Goal: Navigation & Orientation: Understand site structure

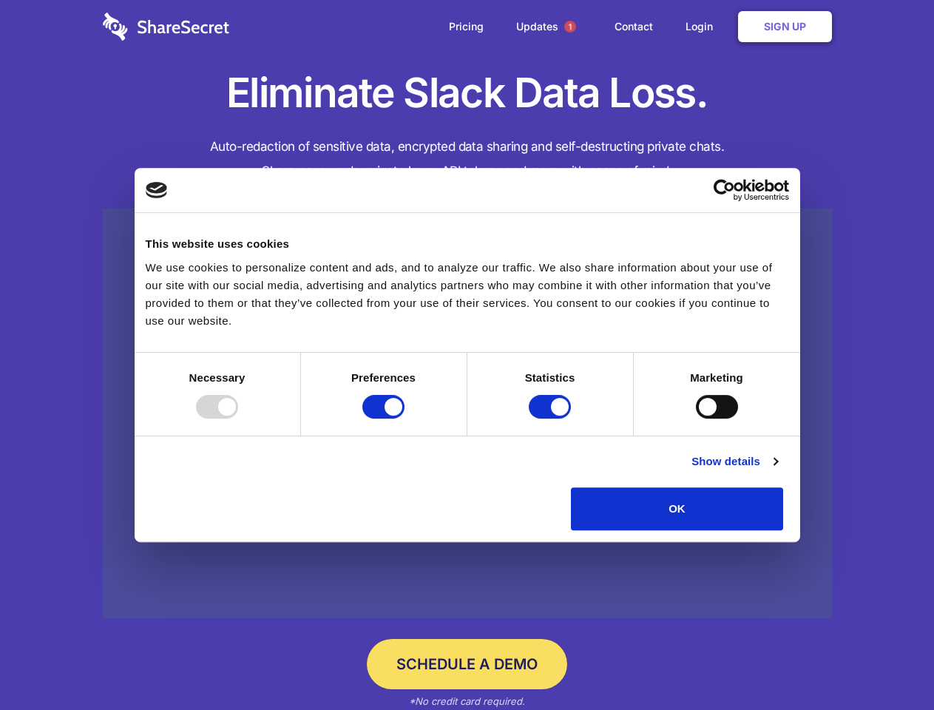
click at [238, 418] on div at bounding box center [217, 407] width 42 height 24
click at [404, 418] on input "Preferences" at bounding box center [383, 407] width 42 height 24
checkbox input "false"
click at [551, 418] on input "Statistics" at bounding box center [550, 407] width 42 height 24
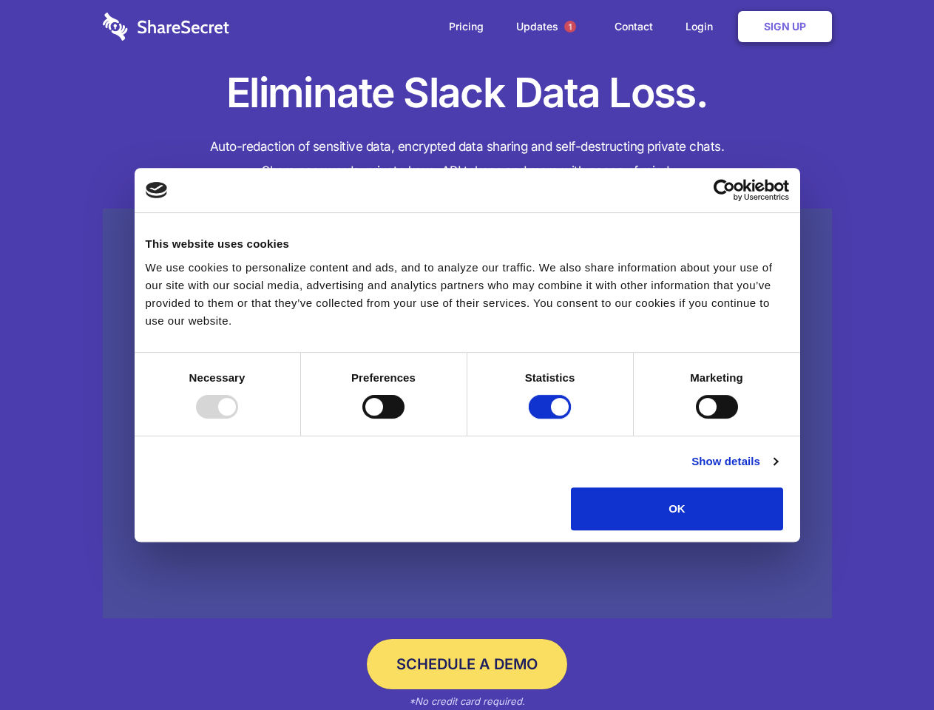
checkbox input "false"
click at [696, 418] on input "Marketing" at bounding box center [717, 407] width 42 height 24
checkbox input "true"
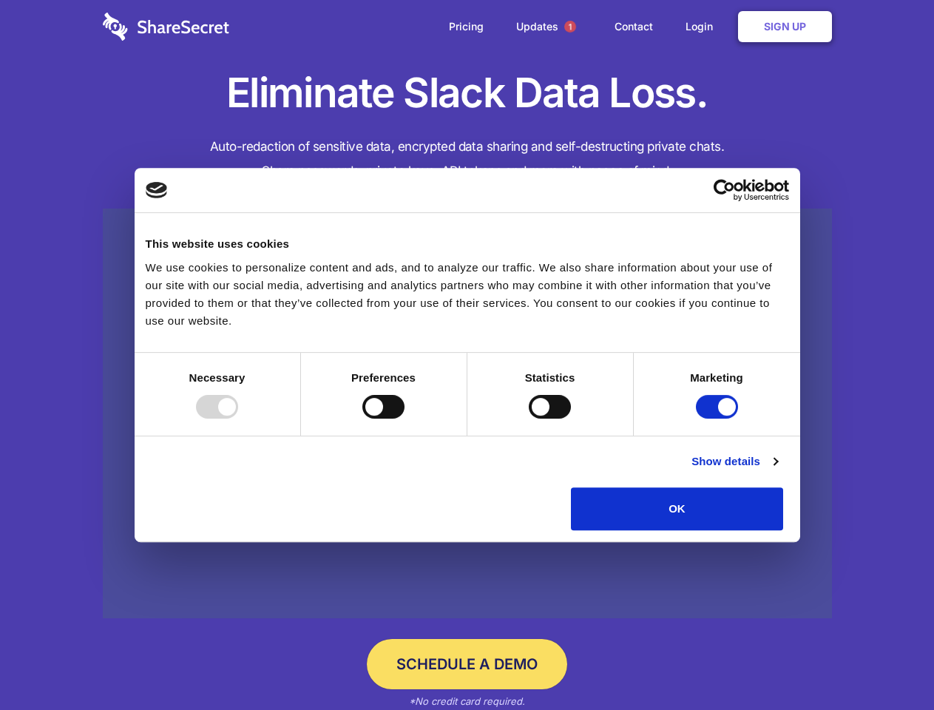
click at [777, 470] on link "Show details" at bounding box center [734, 461] width 86 height 18
